Goal: Task Accomplishment & Management: Manage account settings

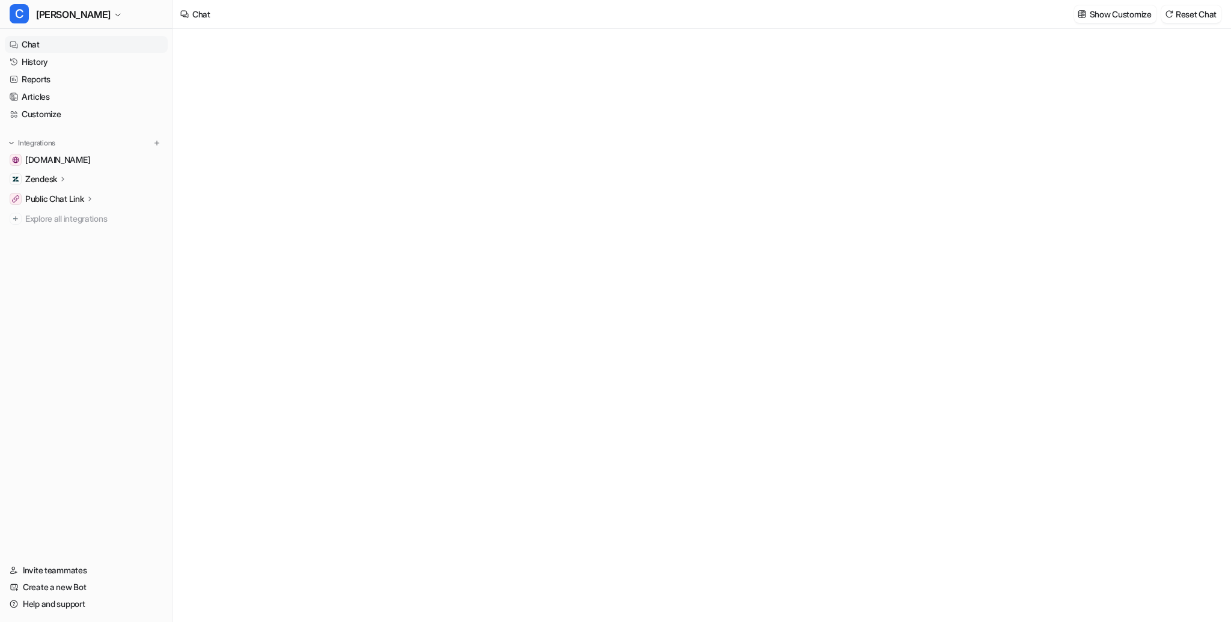
type textarea "**********"
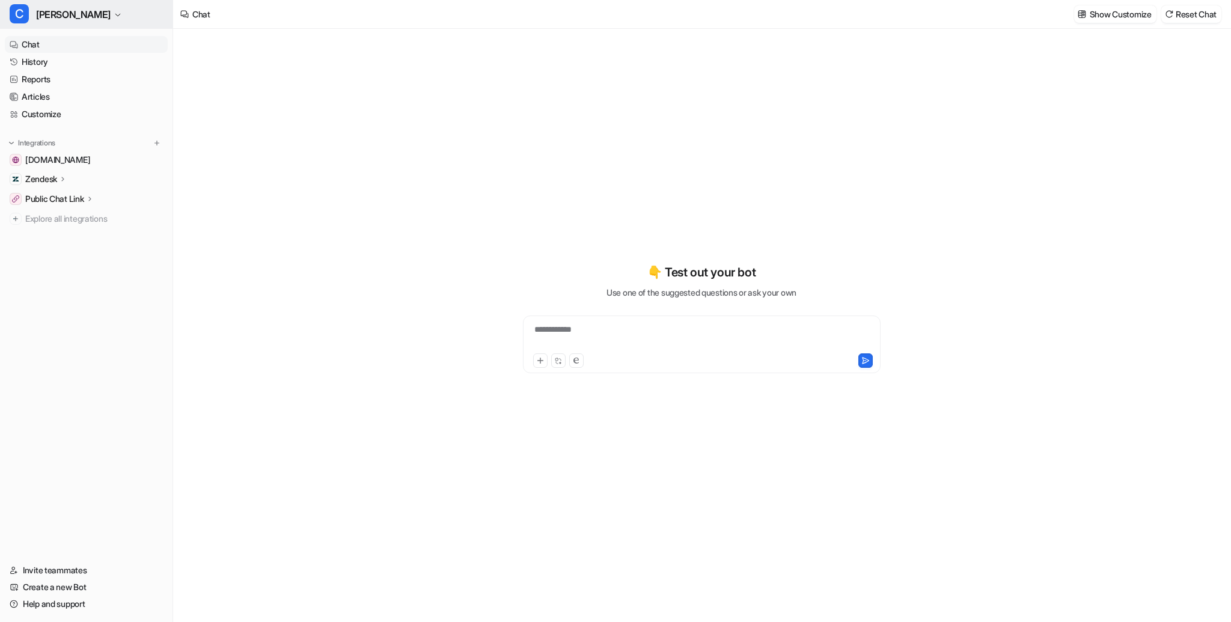
click at [67, 20] on button "C [PERSON_NAME]" at bounding box center [86, 14] width 173 height 29
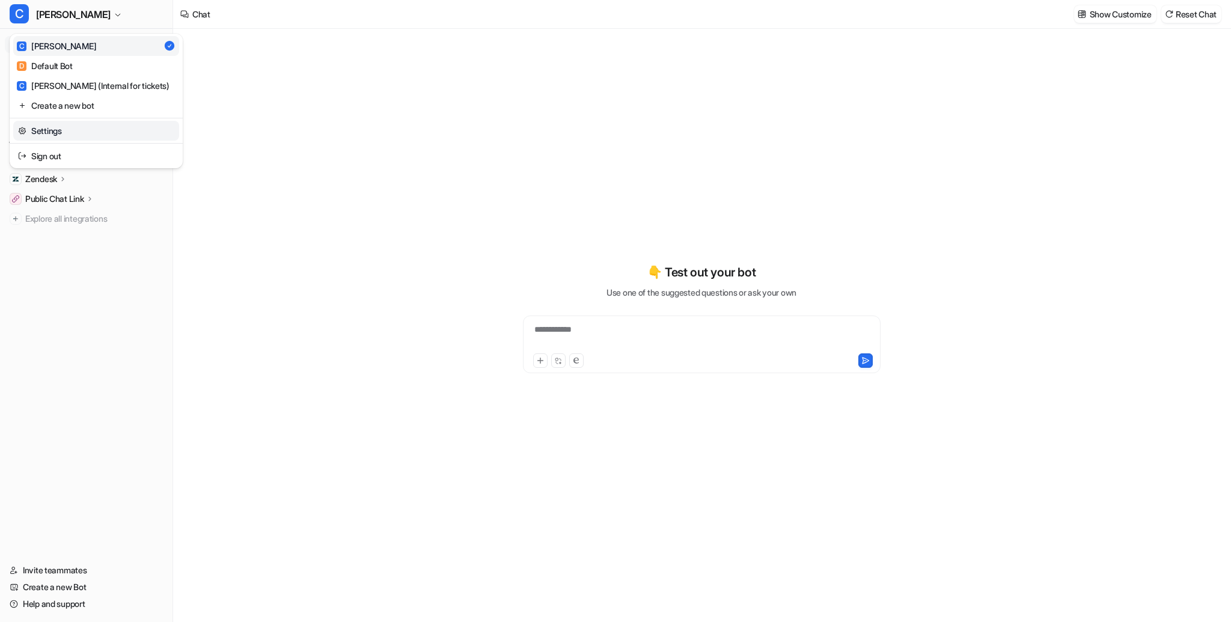
click at [70, 132] on link "Settings" at bounding box center [96, 131] width 166 height 20
